Goal: Task Accomplishment & Management: Manage account settings

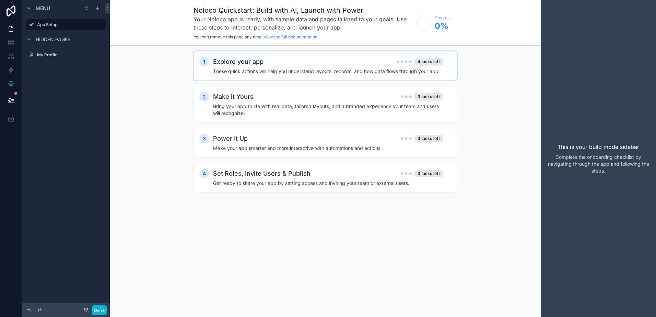
click at [252, 59] on h2 "Explore your app" at bounding box center [238, 62] width 50 height 10
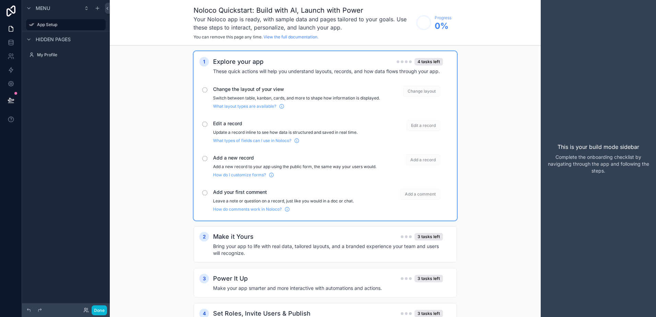
click at [205, 91] on div "scrollable content" at bounding box center [204, 89] width 5 height 5
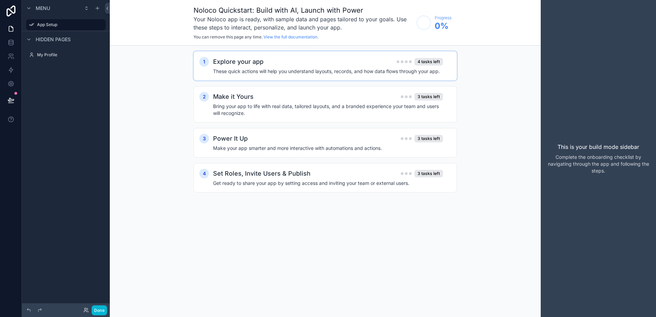
click at [215, 57] on h2 "Explore your app" at bounding box center [238, 62] width 50 height 10
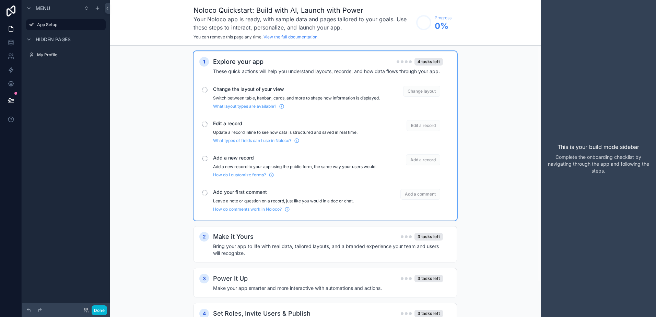
click at [415, 88] on span "Change layout" at bounding box center [421, 91] width 37 height 11
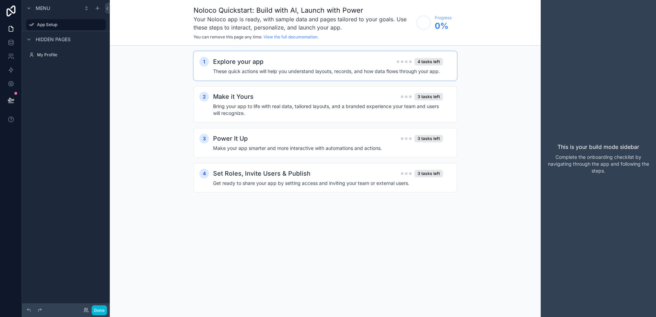
click at [386, 63] on div "Explore your app 4 tasks left" at bounding box center [328, 62] width 230 height 10
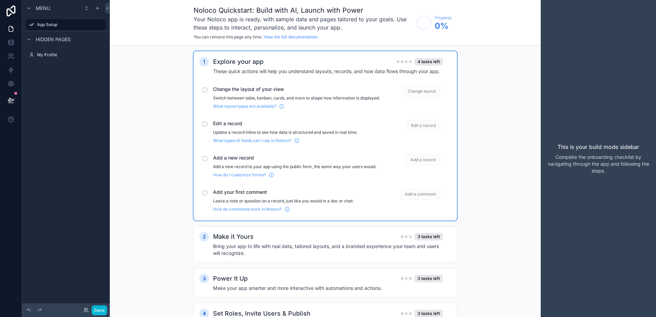
click at [466, 91] on div "1 Explore your app 4 tasks left These quick actions will help you understand la…" at bounding box center [325, 199] width 431 height 306
click at [253, 83] on div "Change the layout of your view Switch between table, kanban, cards, and more to…" at bounding box center [325, 97] width 252 height 29
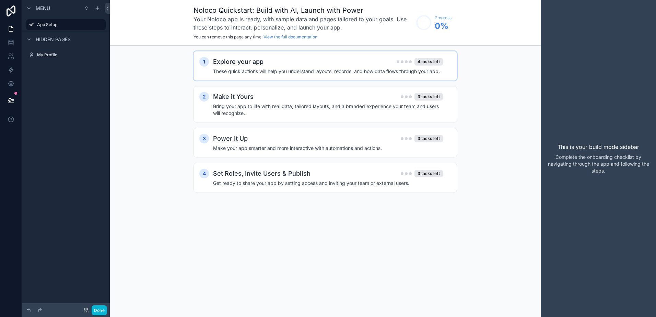
click at [536, 70] on div "1 Explore your app 4 tasks left These quick actions will help you understand la…" at bounding box center [325, 129] width 431 height 166
click at [603, 154] on div "This is your build mode sidebar Complete the onboarding checklist by navigating…" at bounding box center [598, 158] width 115 height 317
click at [258, 142] on div "Power It Up 3 tasks left" at bounding box center [328, 139] width 230 height 10
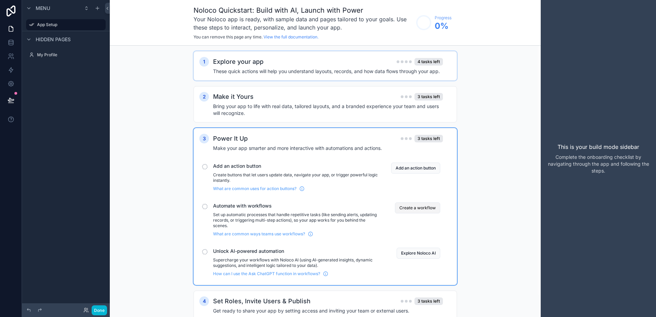
click at [423, 207] on button "Create a workflow" at bounding box center [417, 207] width 45 height 11
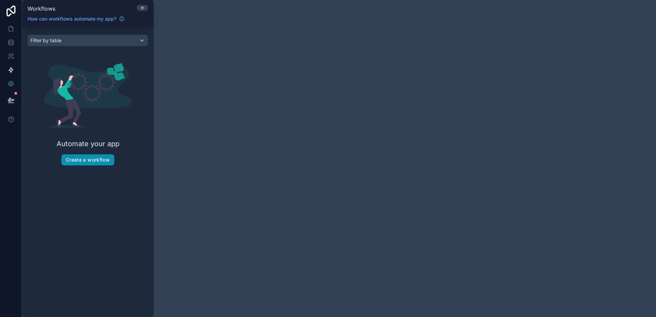
click at [84, 162] on button "Create a workflow" at bounding box center [87, 159] width 53 height 11
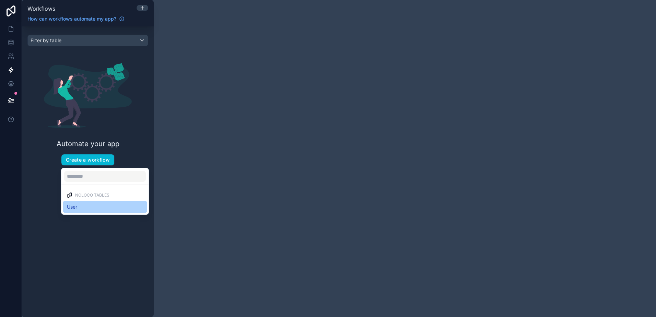
click at [76, 206] on span "User" at bounding box center [72, 207] width 10 height 8
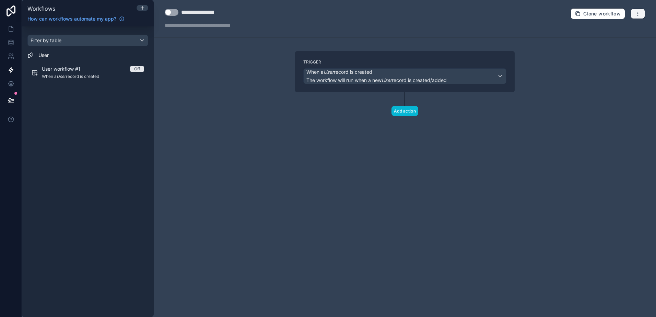
click at [636, 13] on icon "button" at bounding box center [637, 13] width 5 height 5
click at [620, 49] on span "Delete workflow" at bounding box center [619, 51] width 33 height 5
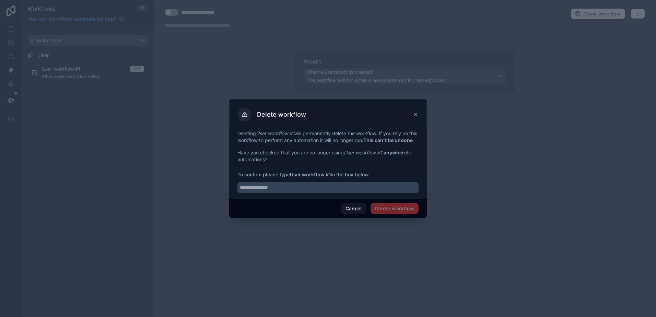
click at [395, 214] on span "Delete workflow" at bounding box center [394, 208] width 48 height 11
click at [347, 214] on button "Cancel" at bounding box center [353, 208] width 25 height 11
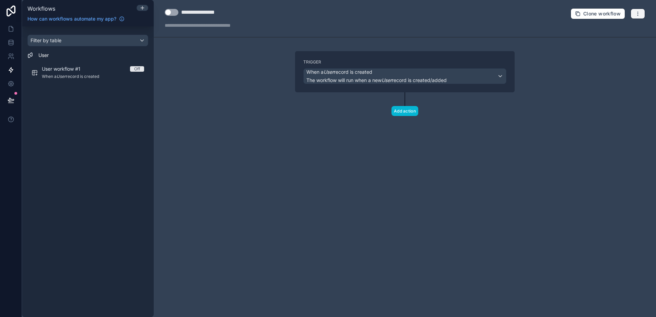
click at [636, 13] on icon "button" at bounding box center [637, 13] width 5 height 5
click at [609, 51] on span "Delete workflow" at bounding box center [619, 51] width 33 height 5
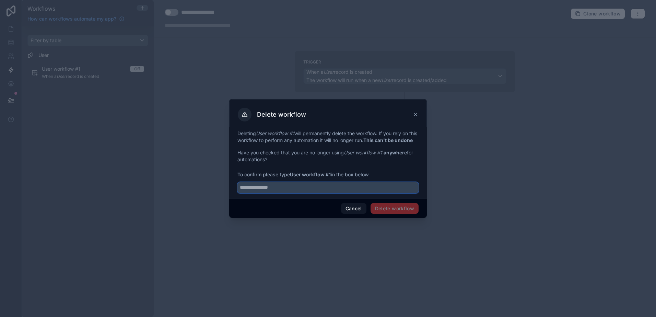
click at [276, 191] on input "text" at bounding box center [327, 187] width 181 height 11
click at [303, 193] on input "**********" at bounding box center [327, 187] width 181 height 11
click at [292, 208] on div "Cancel Delete workflow" at bounding box center [328, 209] width 198 height 20
click at [292, 187] on input "**********" at bounding box center [327, 187] width 181 height 11
type input "**********"
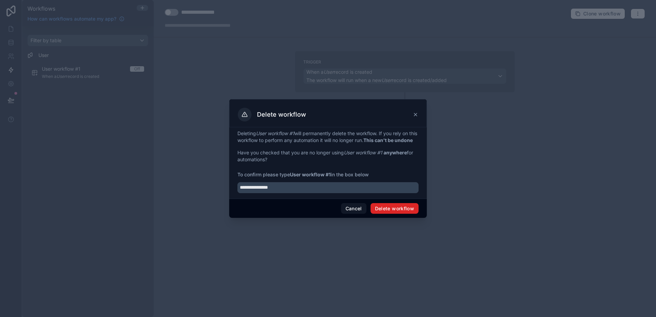
click at [385, 213] on button "Delete workflow" at bounding box center [394, 208] width 48 height 11
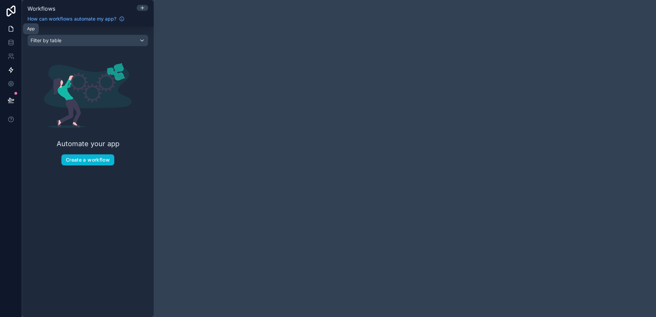
click at [10, 31] on icon at bounding box center [11, 28] width 7 height 7
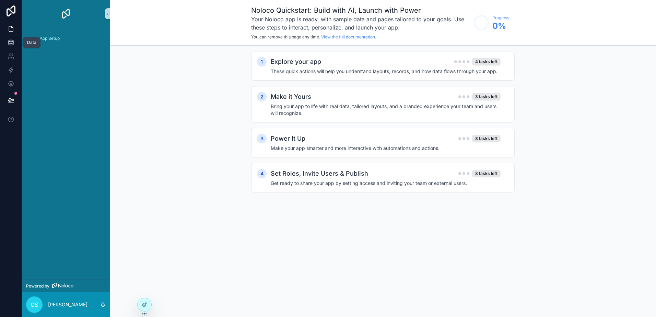
click at [11, 43] on icon at bounding box center [11, 42] width 7 height 7
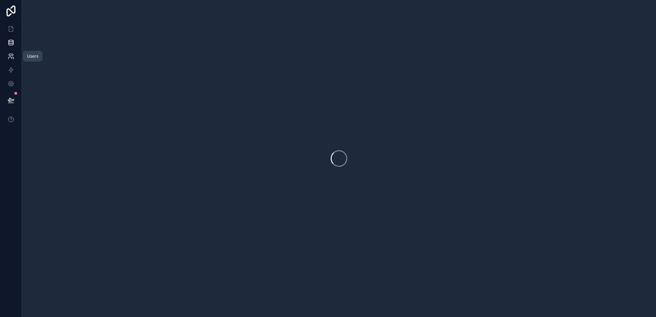
click at [12, 54] on icon at bounding box center [11, 56] width 7 height 7
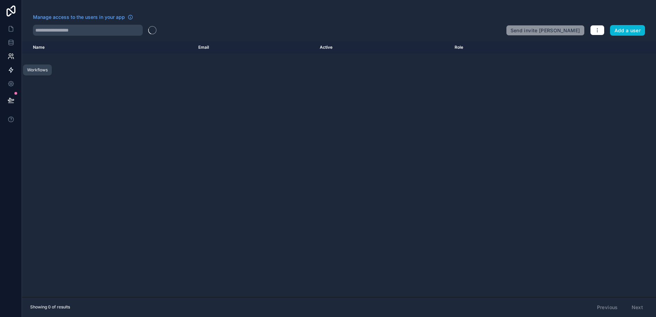
click at [11, 67] on icon at bounding box center [11, 70] width 7 height 7
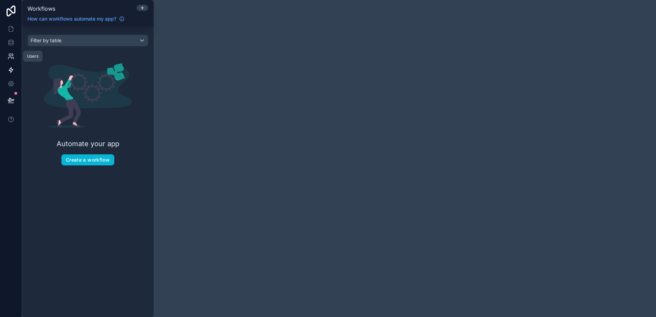
click at [13, 54] on icon at bounding box center [11, 56] width 7 height 7
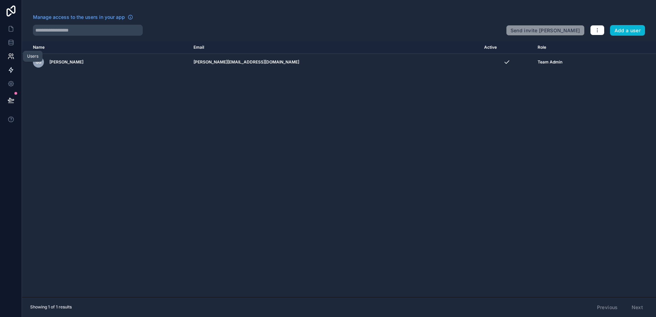
click at [14, 73] on icon at bounding box center [11, 70] width 7 height 7
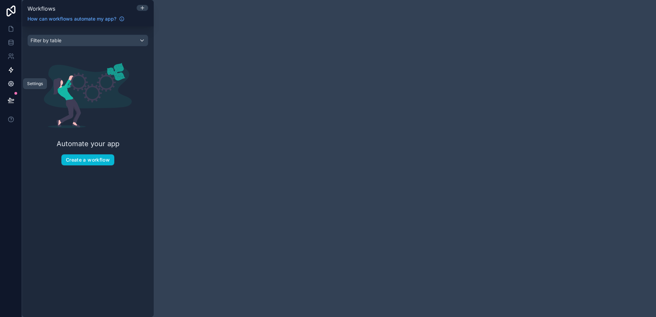
click at [14, 83] on icon at bounding box center [11, 83] width 7 height 7
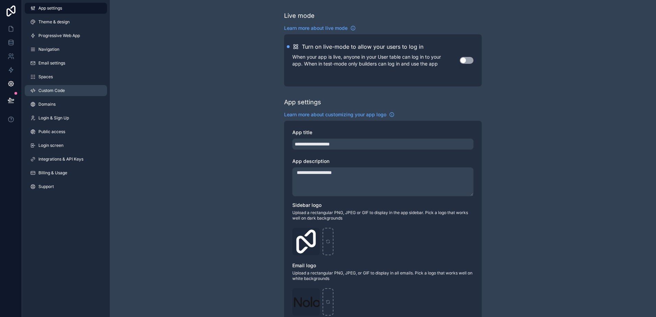
click at [51, 88] on span "Custom Code" at bounding box center [51, 90] width 26 height 5
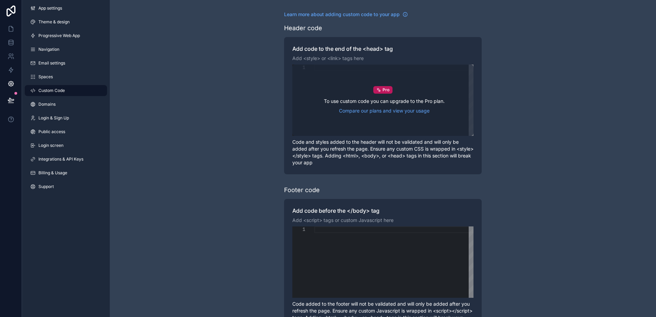
click at [329, 106] on div "To use custom code you can upgrade to the Pro plan. Compare our plans and view …" at bounding box center [384, 106] width 121 height 16
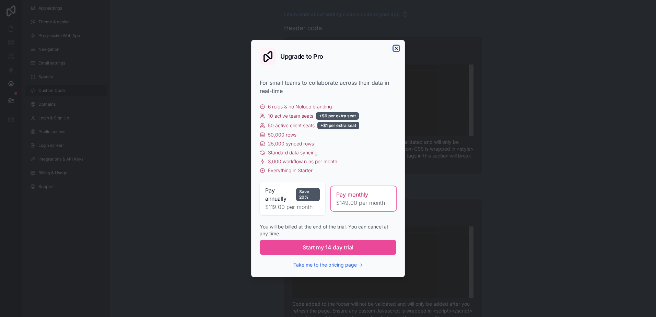
click at [397, 49] on icon "button" at bounding box center [395, 48] width 5 height 5
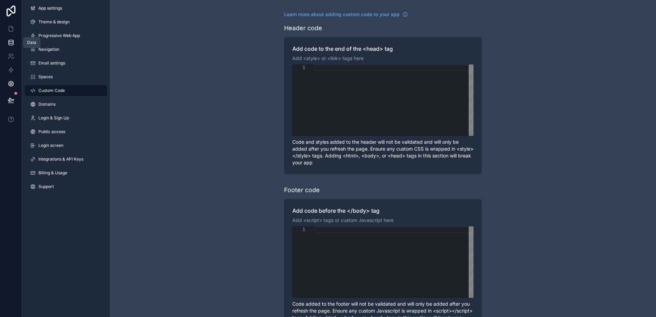
click at [11, 43] on icon at bounding box center [11, 42] width 7 height 7
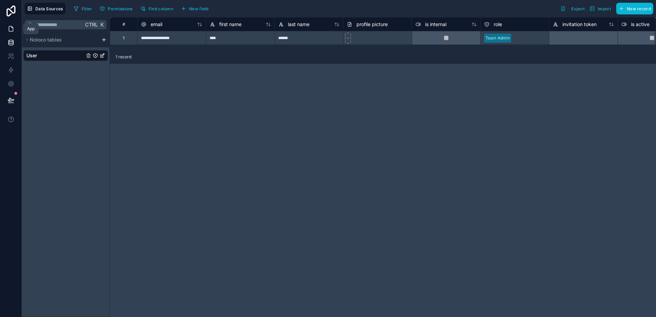
click at [13, 30] on icon at bounding box center [11, 28] width 4 height 5
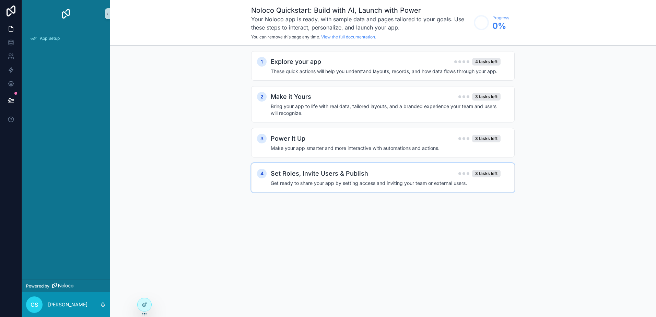
click at [353, 170] on h2 "Set Roles, Invite Users & Publish" at bounding box center [319, 174] width 97 height 10
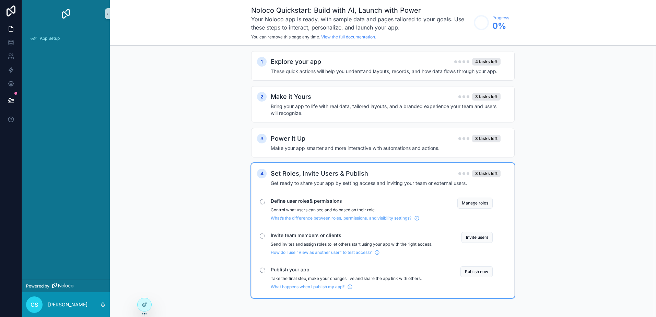
click at [351, 170] on h2 "Set Roles, Invite Users & Publish" at bounding box center [319, 174] width 97 height 10
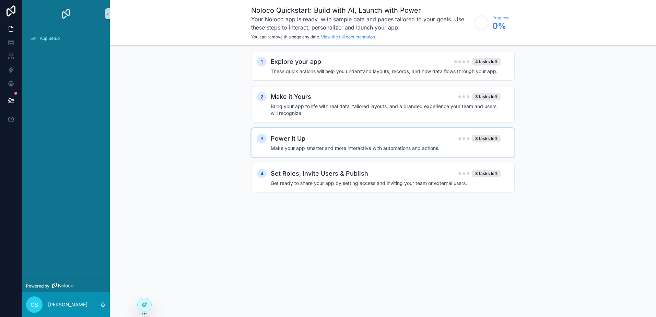
click at [355, 146] on h4 "Make your app smarter and more interactive with automations and actions." at bounding box center [386, 148] width 230 height 7
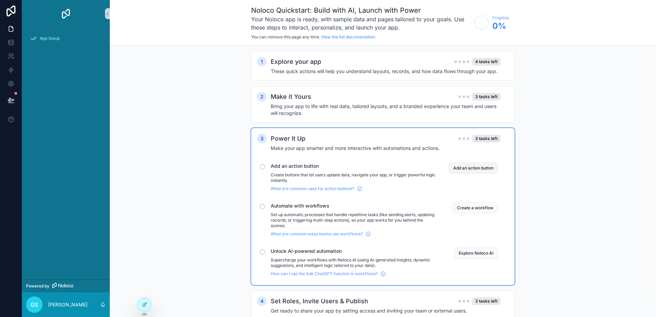
click at [477, 166] on button "Add an action button" at bounding box center [473, 168] width 49 height 11
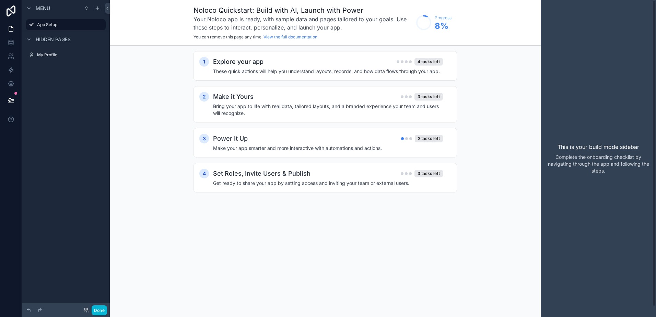
click at [574, 144] on p "This is your build mode sidebar" at bounding box center [598, 147] width 82 height 8
click at [418, 139] on div "2 tasks left" at bounding box center [429, 139] width 28 height 8
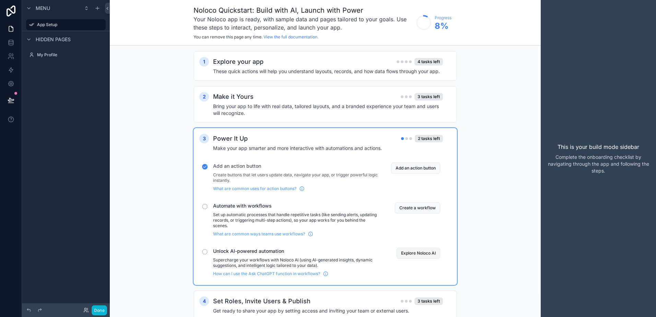
click at [411, 252] on button "Explore Noloco AI" at bounding box center [419, 253] width 44 height 11
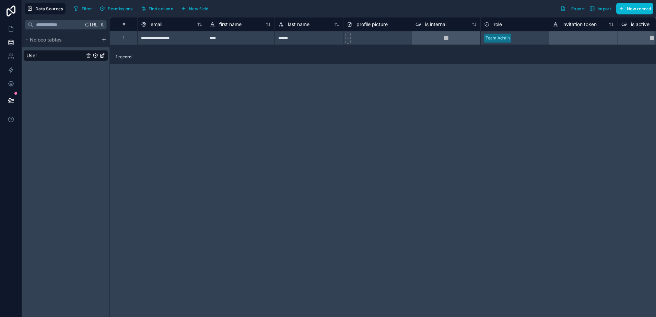
click at [125, 57] on span "1 record" at bounding box center [124, 56] width 16 height 5
drag, startPoint x: 336, startPoint y: 112, endPoint x: 575, endPoint y: 40, distance: 250.0
click at [340, 111] on div "**********" at bounding box center [383, 167] width 546 height 300
click at [629, 11] on span "New record" at bounding box center [639, 8] width 24 height 5
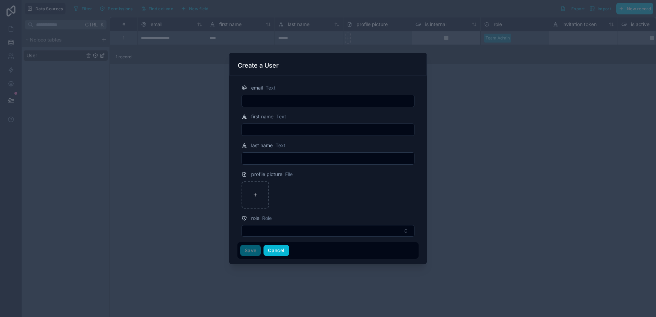
click at [277, 251] on button "Cancel" at bounding box center [275, 250] width 25 height 11
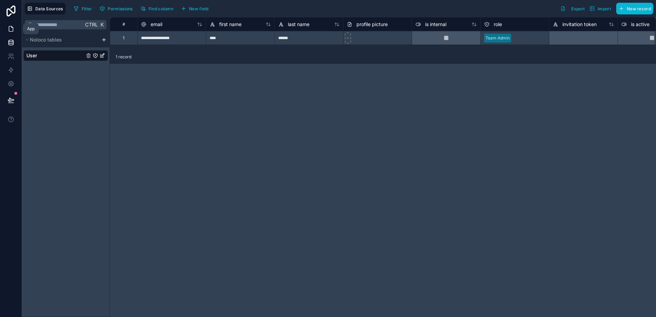
click at [9, 28] on icon at bounding box center [11, 28] width 4 height 5
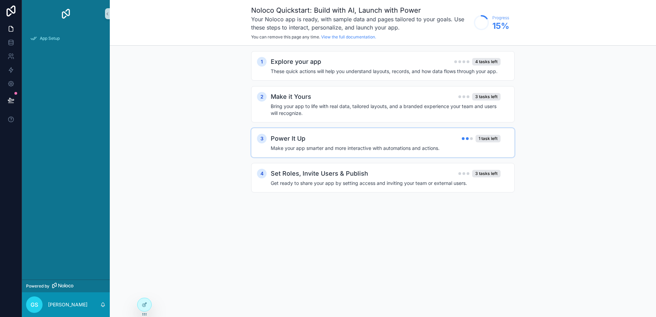
click at [382, 143] on div "Power It Up 1 task left" at bounding box center [386, 139] width 230 height 10
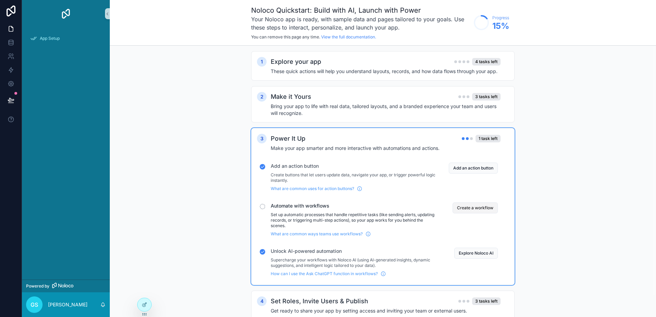
click at [471, 207] on button "Create a workflow" at bounding box center [474, 207] width 45 height 11
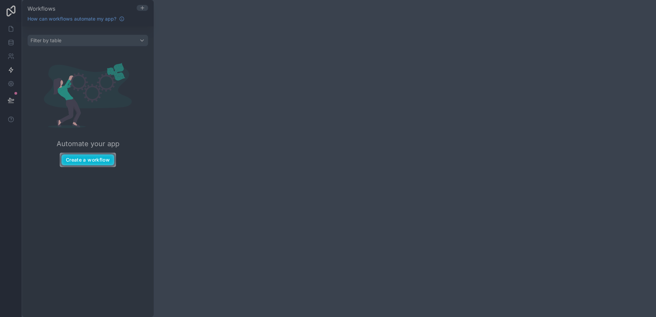
click at [14, 28] on div at bounding box center [328, 76] width 656 height 153
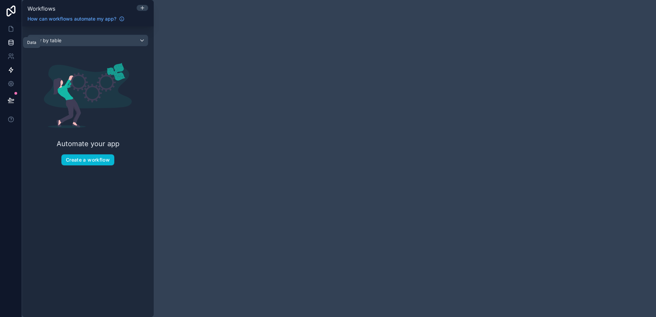
click at [14, 42] on icon at bounding box center [11, 42] width 7 height 7
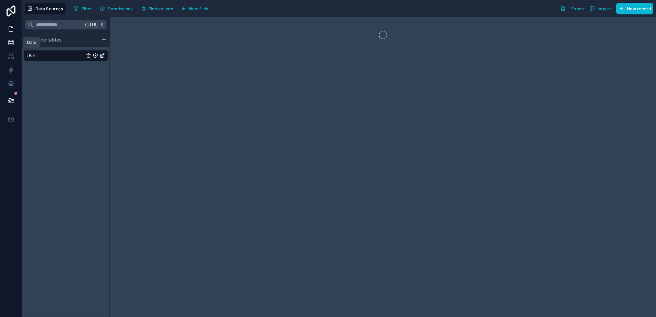
click at [14, 34] on link at bounding box center [11, 29] width 22 height 14
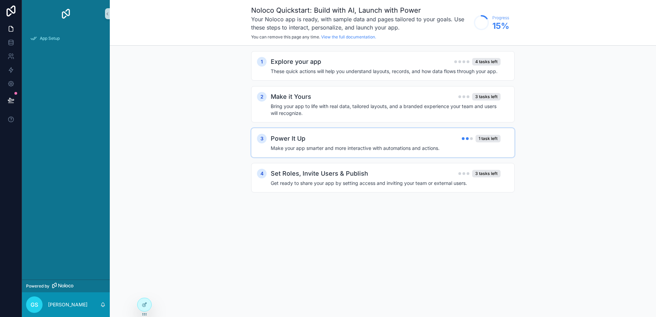
click at [362, 146] on h4 "Make your app smarter and more interactive with automations and actions." at bounding box center [386, 148] width 230 height 7
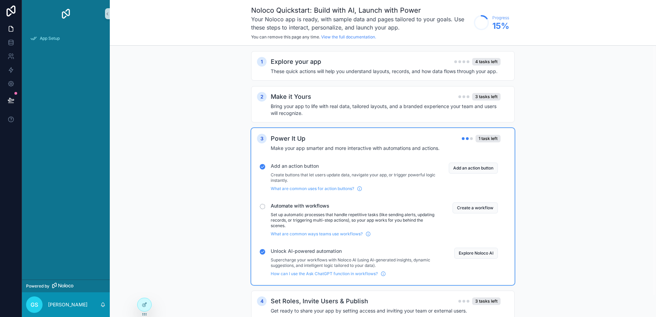
click at [351, 137] on div "Power It Up 1 task left" at bounding box center [386, 139] width 230 height 10
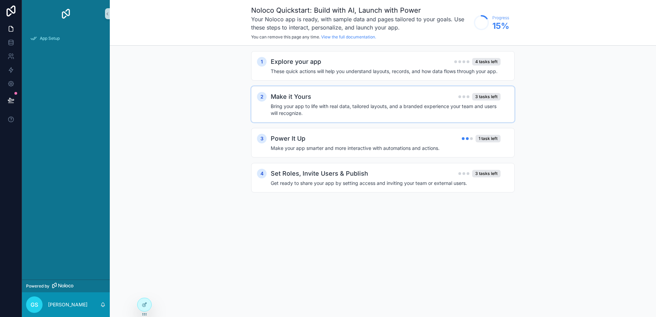
click at [355, 105] on h4 "Bring your app to life with real data, tailored layouts, and a branded experien…" at bounding box center [386, 110] width 230 height 14
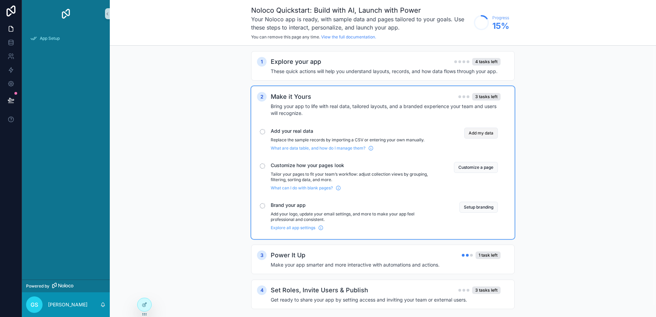
click at [476, 133] on button "Add my data" at bounding box center [481, 133] width 34 height 11
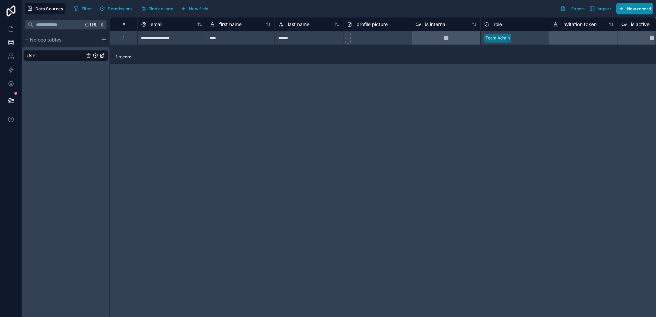
click at [631, 8] on span "New record" at bounding box center [639, 8] width 24 height 5
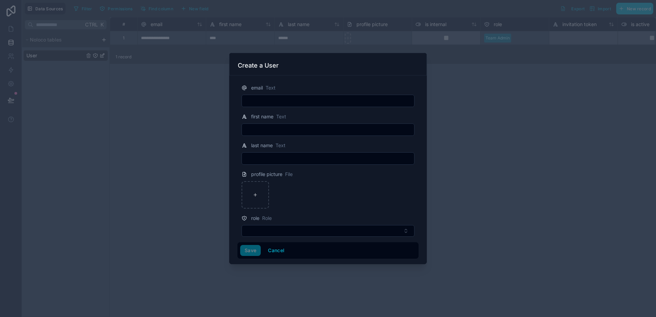
click at [463, 95] on div at bounding box center [328, 158] width 656 height 317
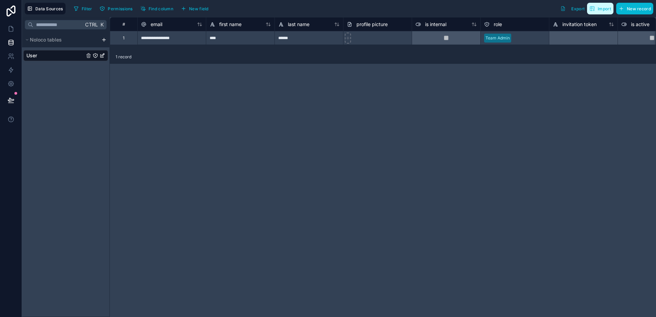
click at [601, 11] on span "Import" at bounding box center [604, 8] width 13 height 5
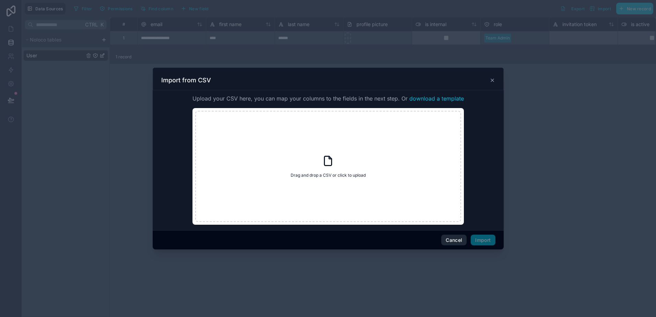
click at [454, 240] on button "Cancel" at bounding box center [453, 240] width 25 height 11
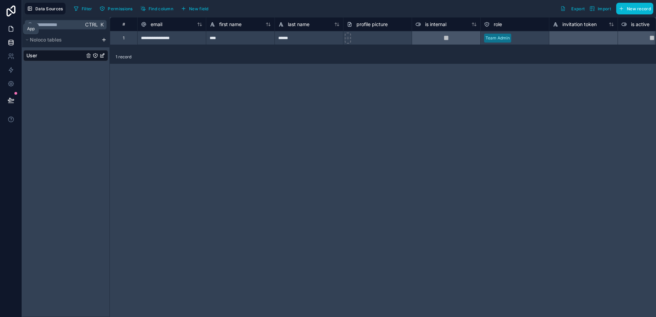
click at [14, 32] on link at bounding box center [11, 29] width 22 height 14
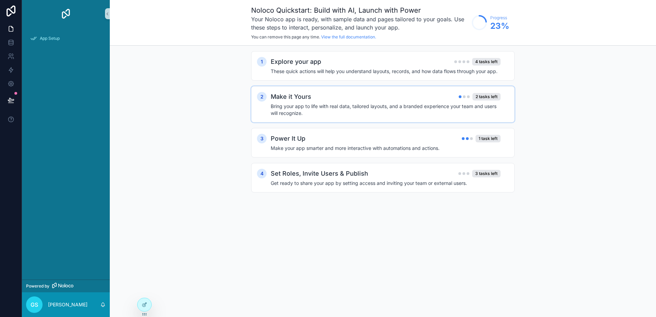
click at [406, 101] on div "Make it Yours 2 tasks left" at bounding box center [386, 97] width 230 height 10
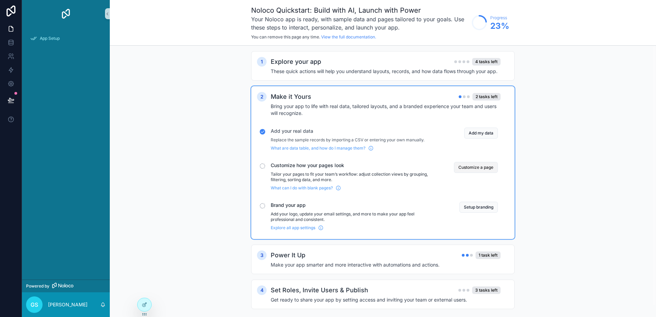
click at [473, 166] on button "Customize a page" at bounding box center [476, 167] width 44 height 11
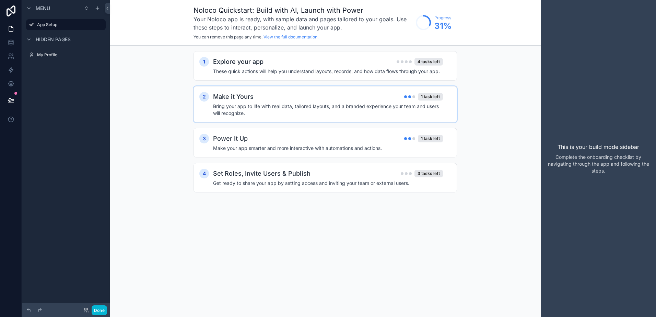
click at [377, 93] on div "Make it Yours 1 task left" at bounding box center [328, 97] width 230 height 10
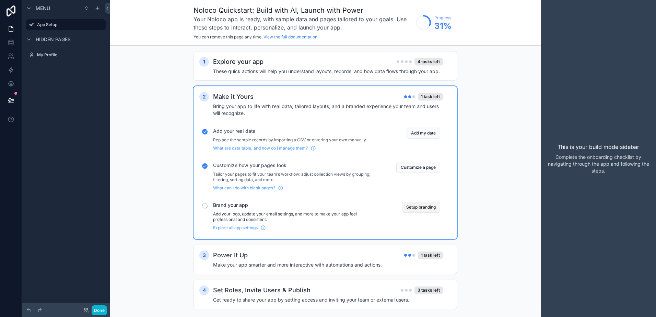
click at [414, 208] on button "Setup branding" at bounding box center [421, 207] width 38 height 11
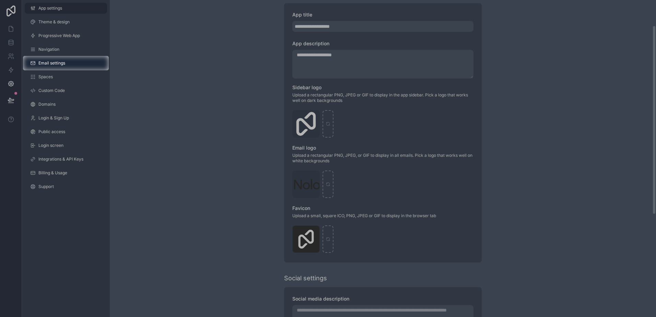
scroll to position [43, 0]
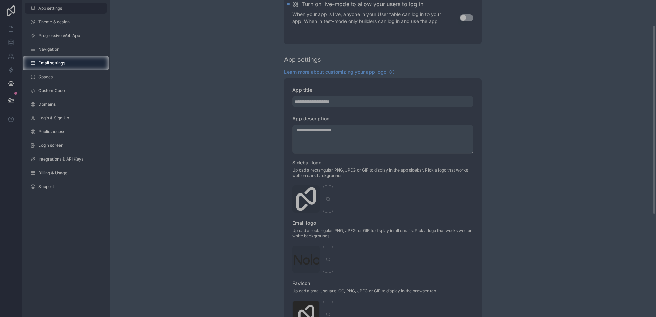
click at [9, 28] on div at bounding box center [328, 28] width 656 height 56
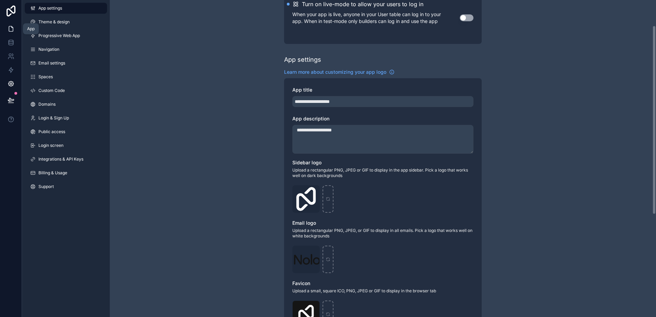
click at [15, 26] on link at bounding box center [11, 29] width 22 height 14
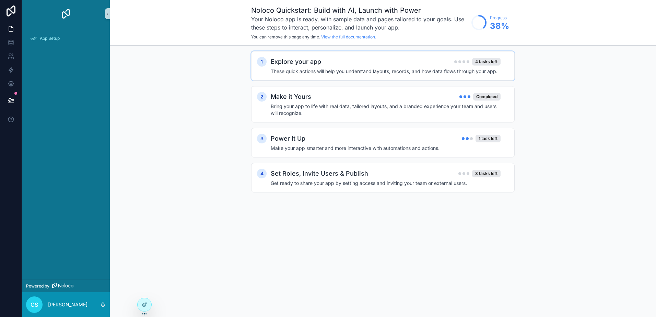
click at [350, 57] on div "1 Explore your app 4 tasks left These quick actions will help you understand la…" at bounding box center [382, 65] width 263 height 29
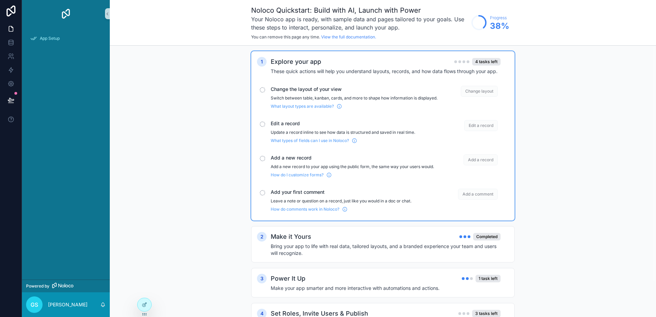
click at [487, 91] on span "Change layout" at bounding box center [479, 91] width 37 height 11
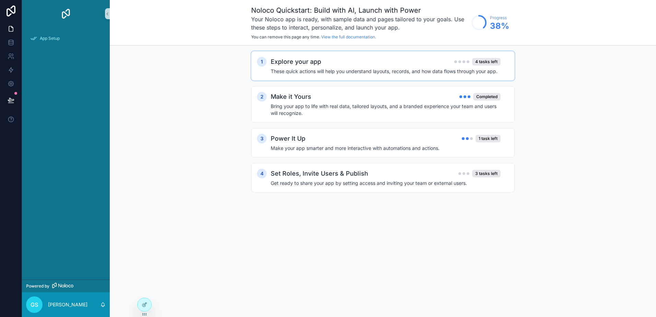
click at [413, 63] on div "Explore your app 4 tasks left" at bounding box center [386, 62] width 230 height 10
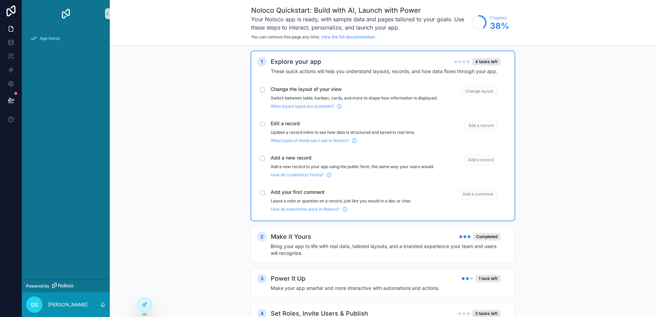
click at [414, 63] on div "Explore your app 4 tasks left" at bounding box center [386, 62] width 230 height 10
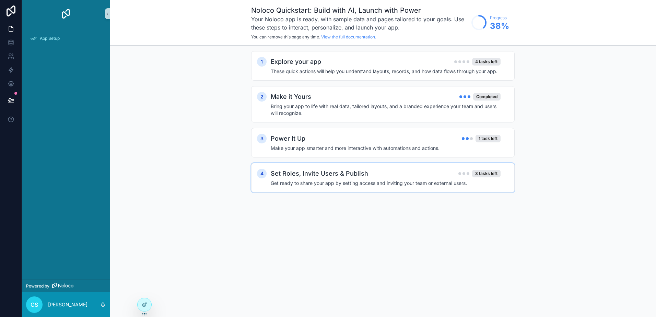
click at [404, 186] on h4 "Get ready to share your app by setting access and inviting your team or externa…" at bounding box center [386, 183] width 230 height 7
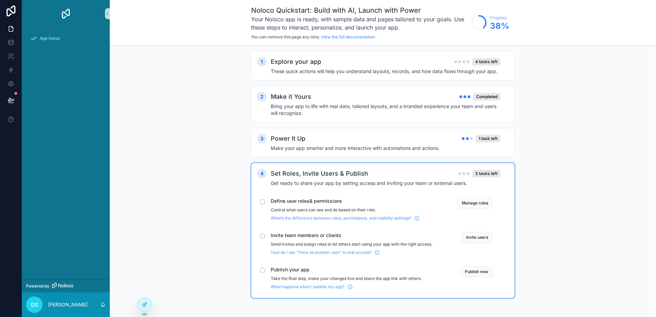
click at [208, 157] on div "1 Explore your app 4 tasks left These quick actions will help you understand la…" at bounding box center [383, 182] width 546 height 272
click at [9, 42] on icon at bounding box center [11, 42] width 7 height 7
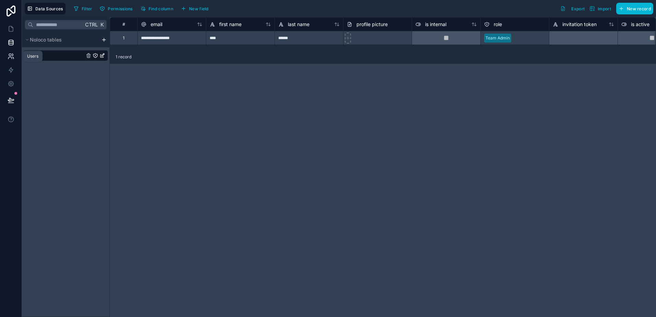
click at [9, 57] on icon at bounding box center [9, 58] width 3 height 2
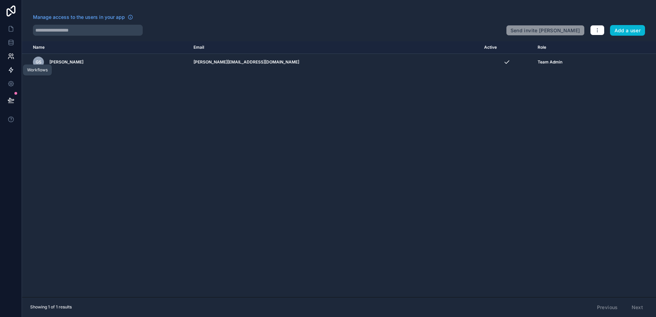
click at [12, 70] on icon at bounding box center [11, 70] width 4 height 5
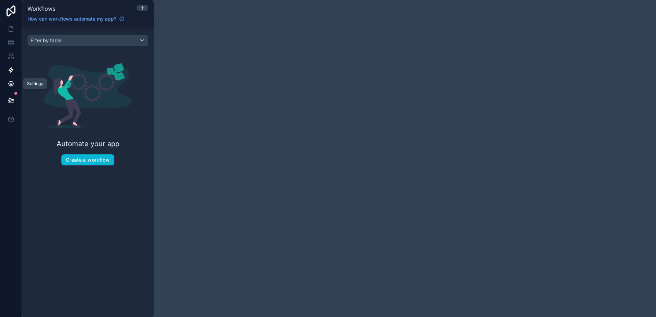
click at [12, 83] on icon at bounding box center [11, 84] width 2 height 2
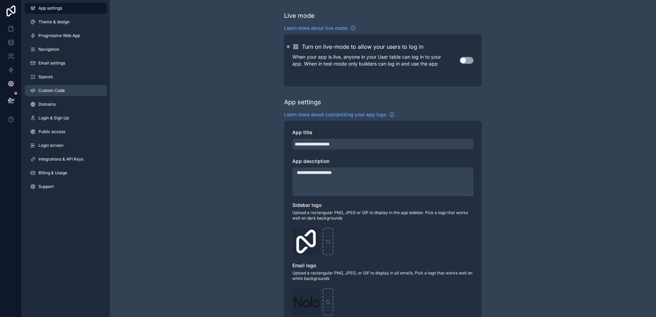
click at [48, 93] on span "Custom Code" at bounding box center [51, 90] width 26 height 5
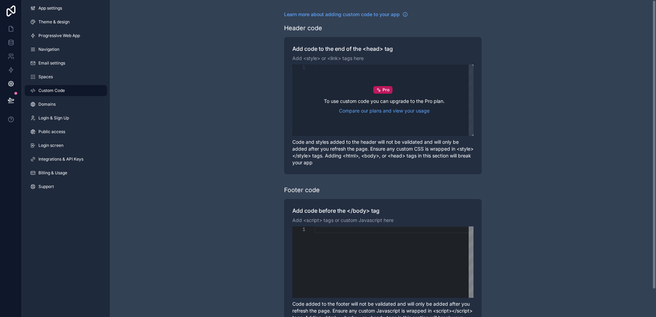
click at [369, 89] on div "Pro To use custom code you can upgrade to the Pro plan. Compare our plans and v…" at bounding box center [382, 99] width 181 height 71
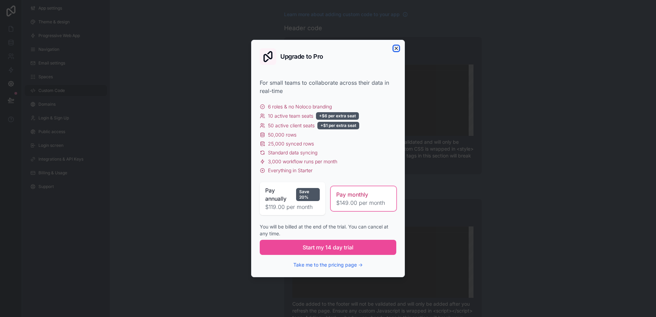
click at [396, 48] on icon "button" at bounding box center [395, 48] width 5 height 5
